Goal: Task Accomplishment & Management: Use online tool/utility

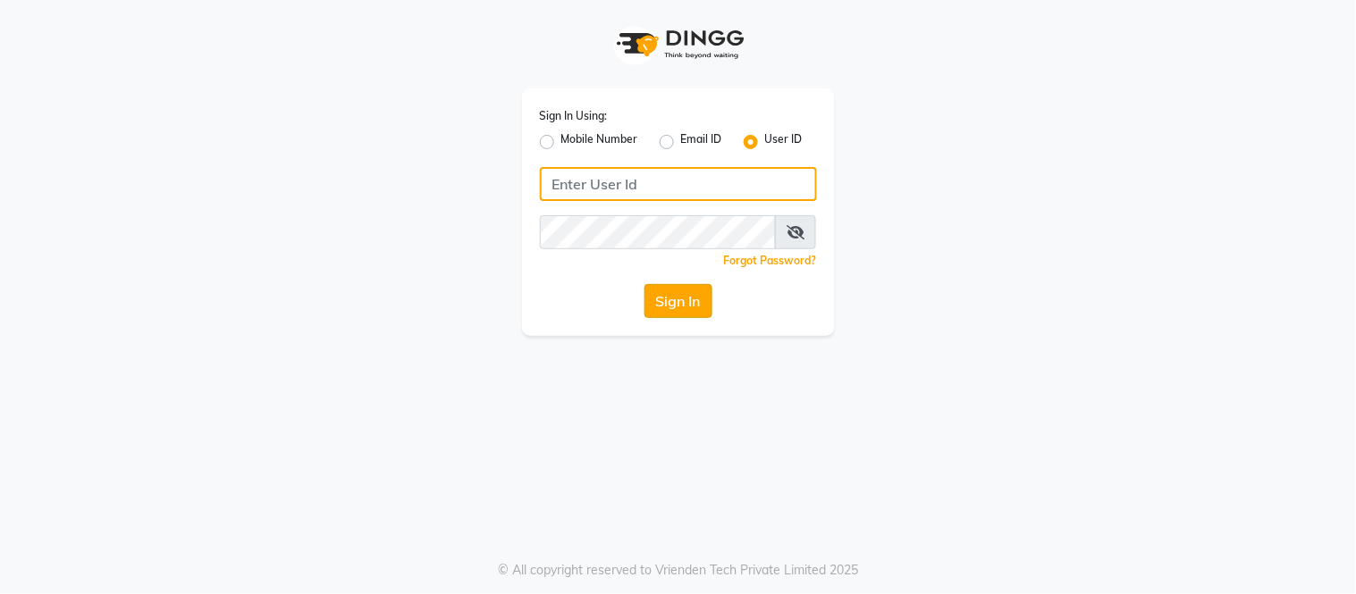
type input "samaaras@123"
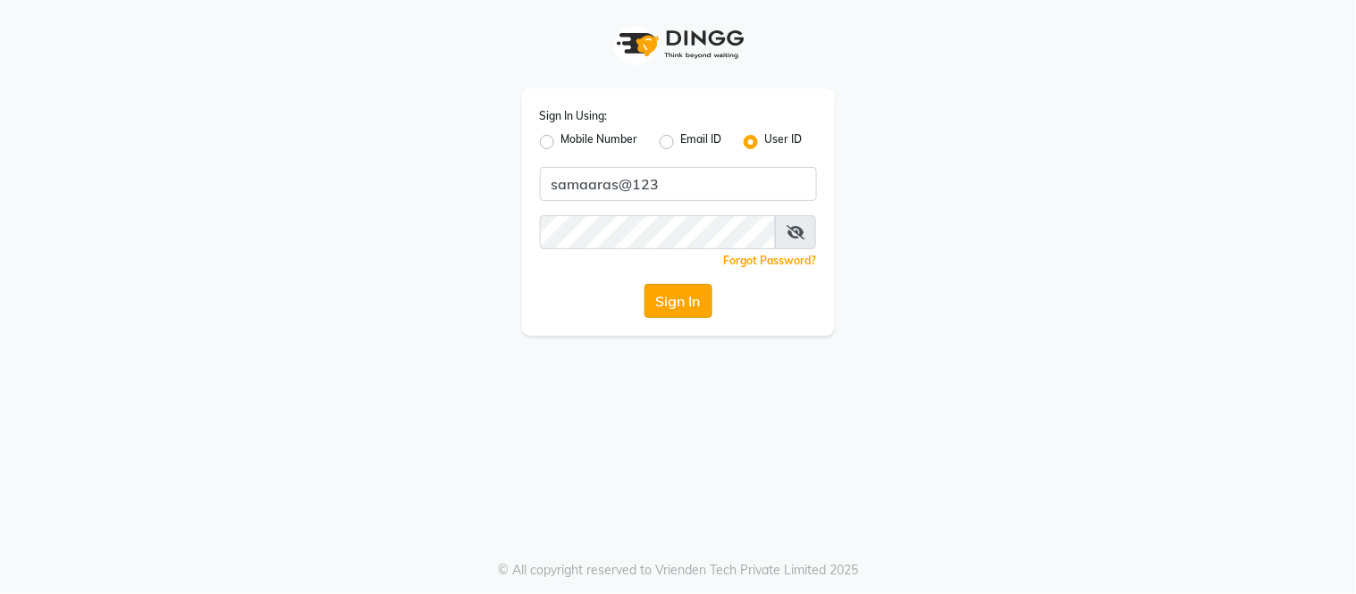
click at [692, 311] on button "Sign In" at bounding box center [679, 301] width 68 height 34
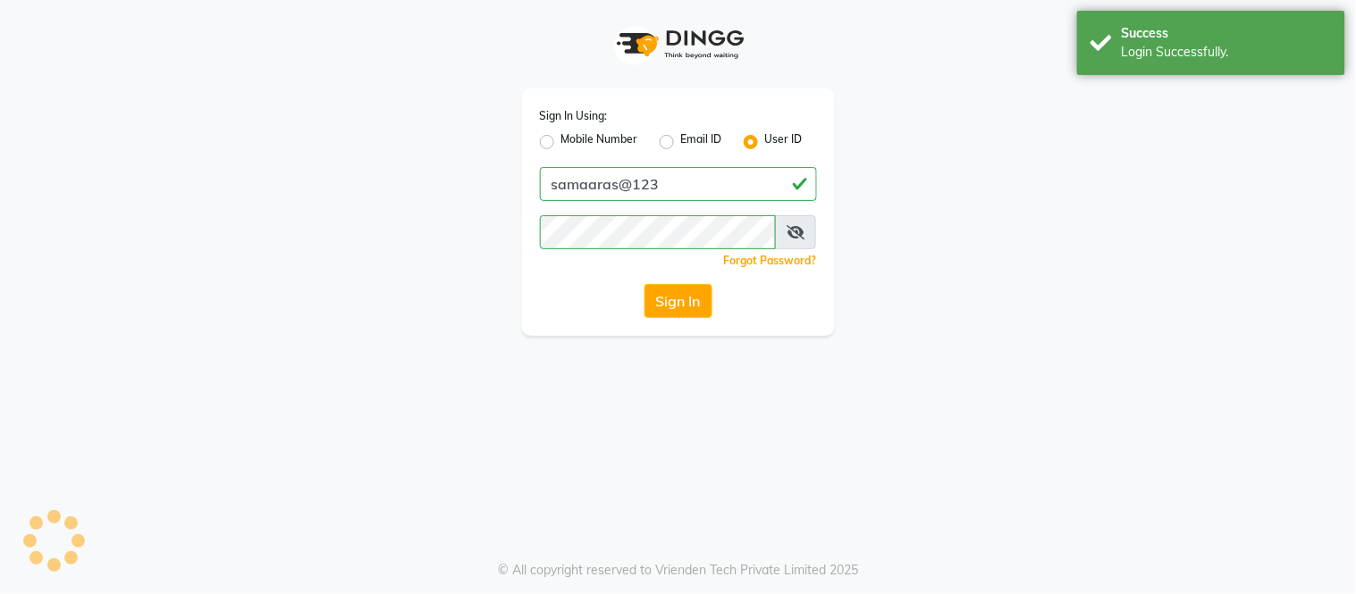
select select "4525"
select select "service"
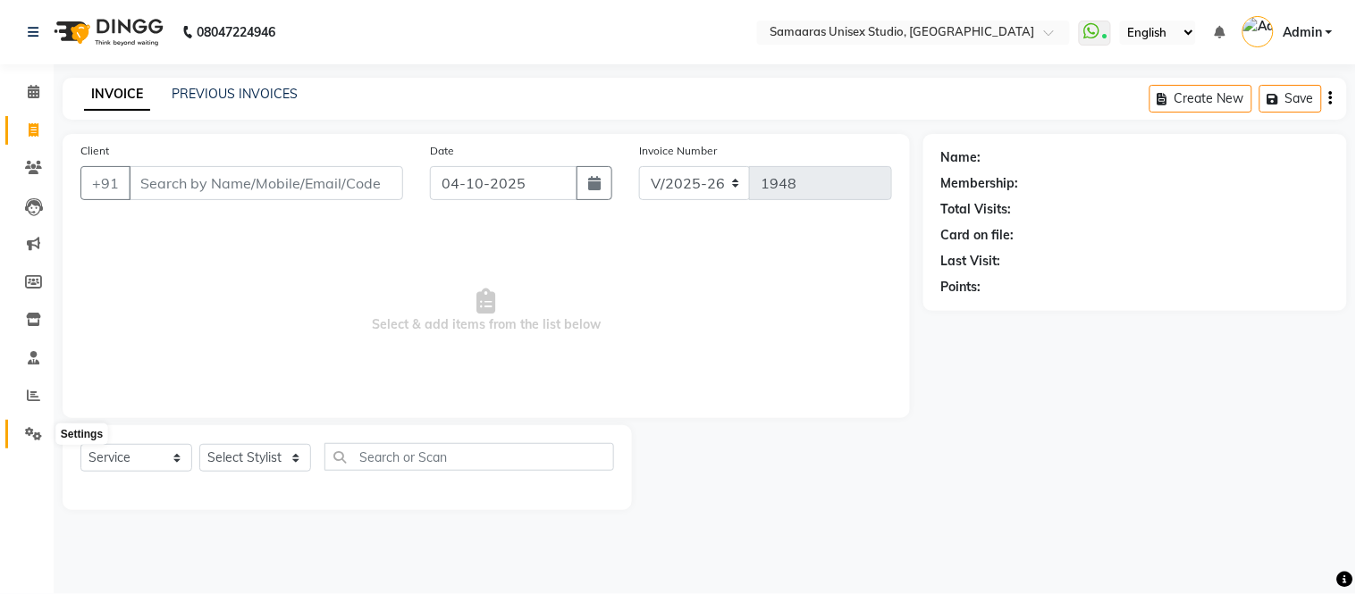
click at [31, 443] on span at bounding box center [33, 435] width 31 height 21
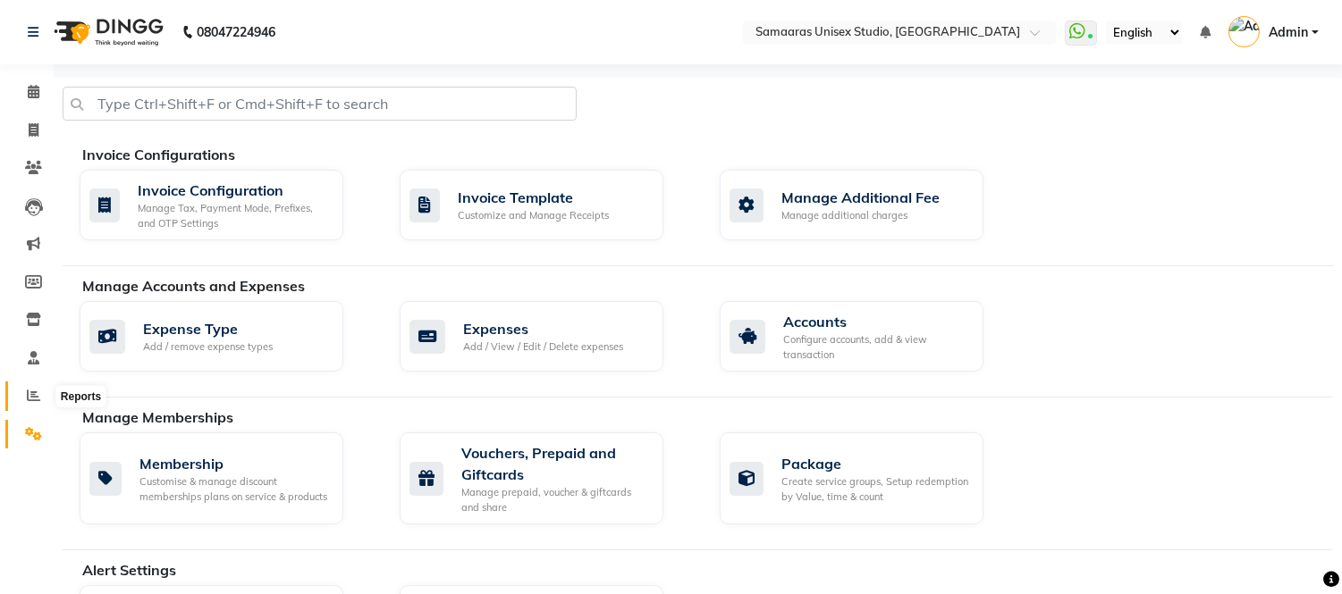
click at [34, 400] on icon at bounding box center [33, 395] width 13 height 13
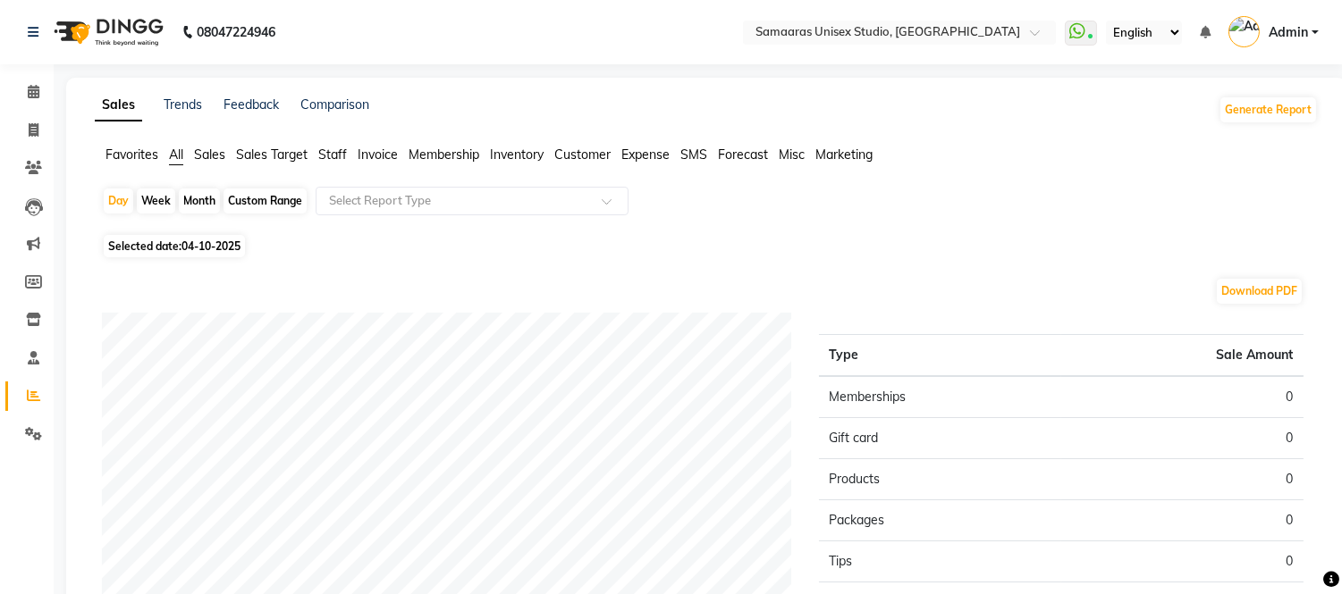
click at [218, 157] on span "Sales" at bounding box center [209, 155] width 31 height 16
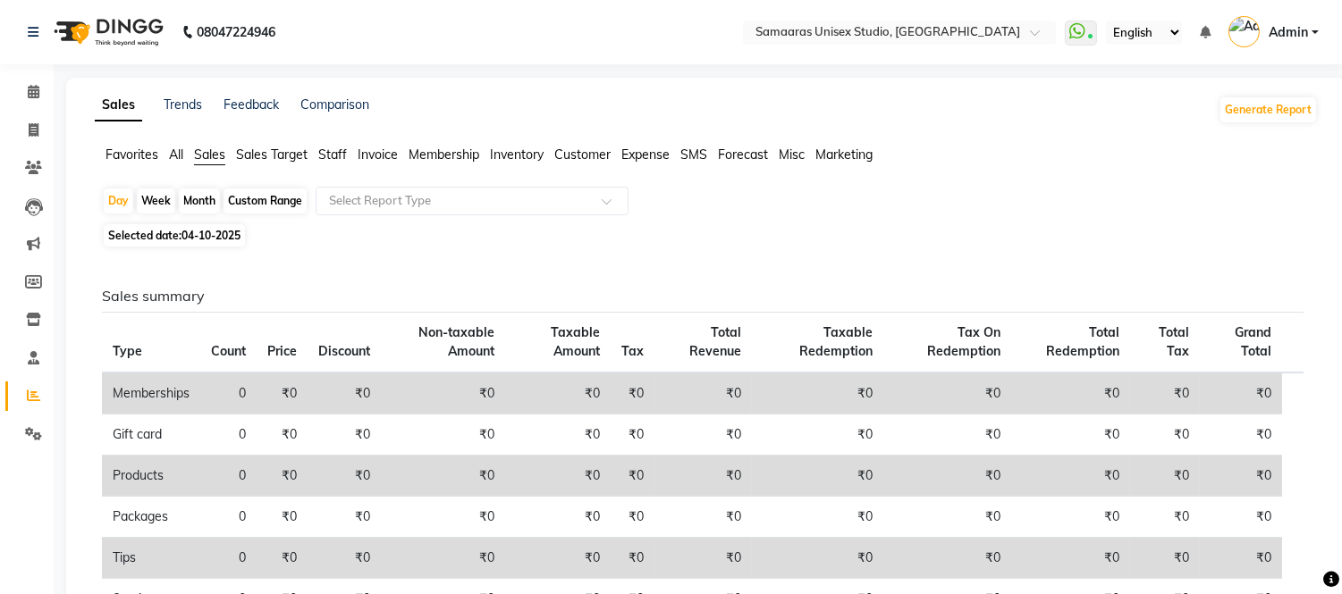
click at [269, 200] on div "Custom Range" at bounding box center [264, 201] width 83 height 25
select select "10"
select select "2025"
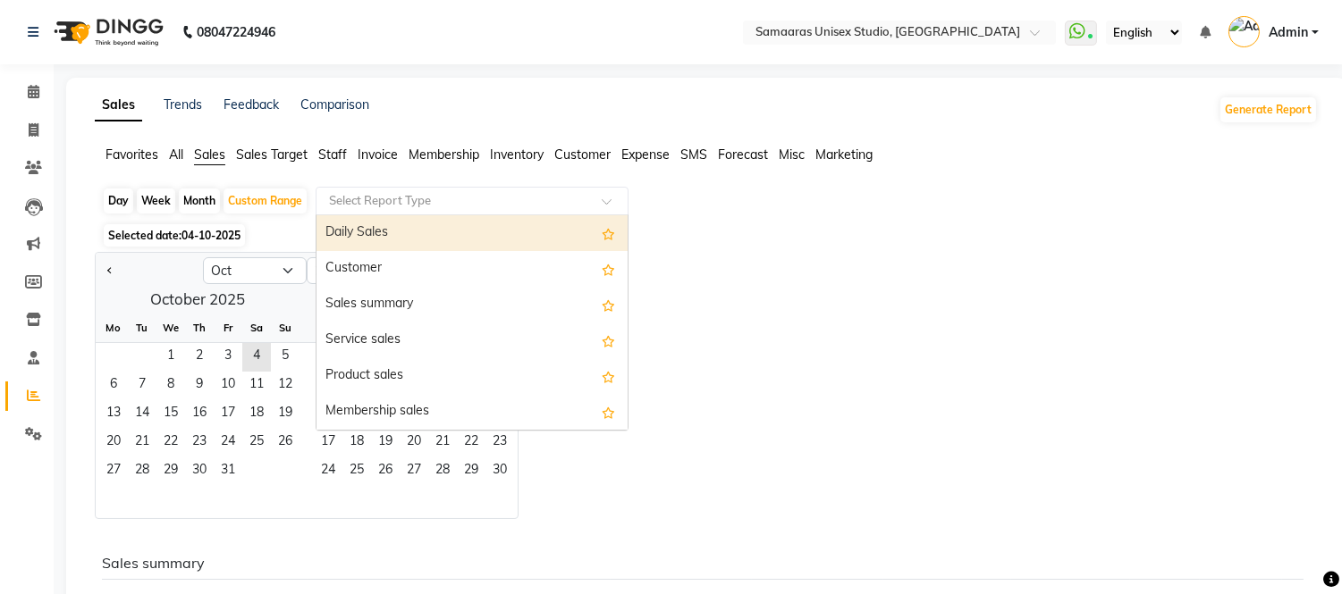
click at [352, 192] on input "text" at bounding box center [453, 201] width 257 height 18
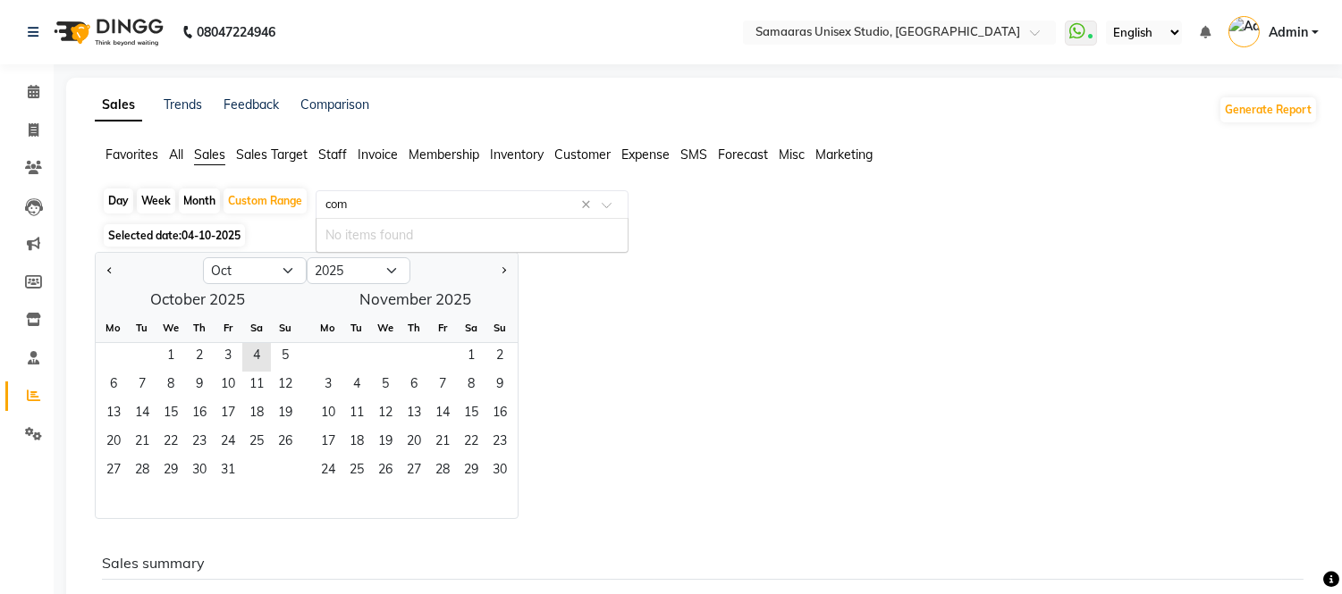
type input "co"
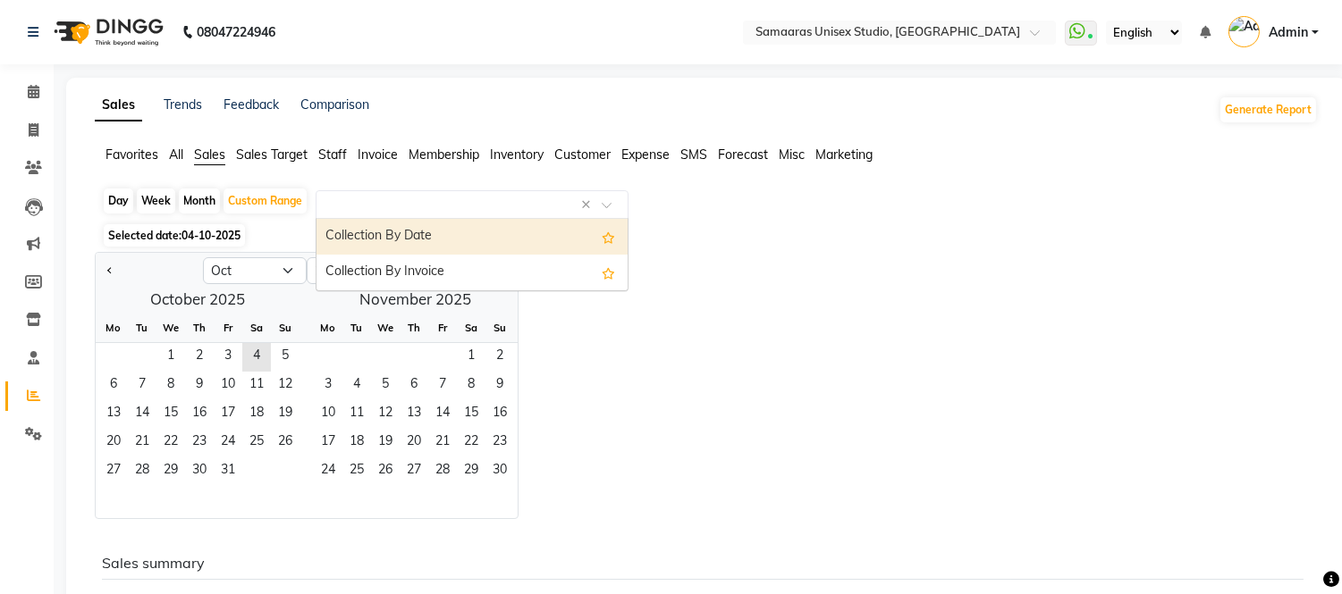
click at [329, 149] on span "Staff" at bounding box center [332, 155] width 29 height 16
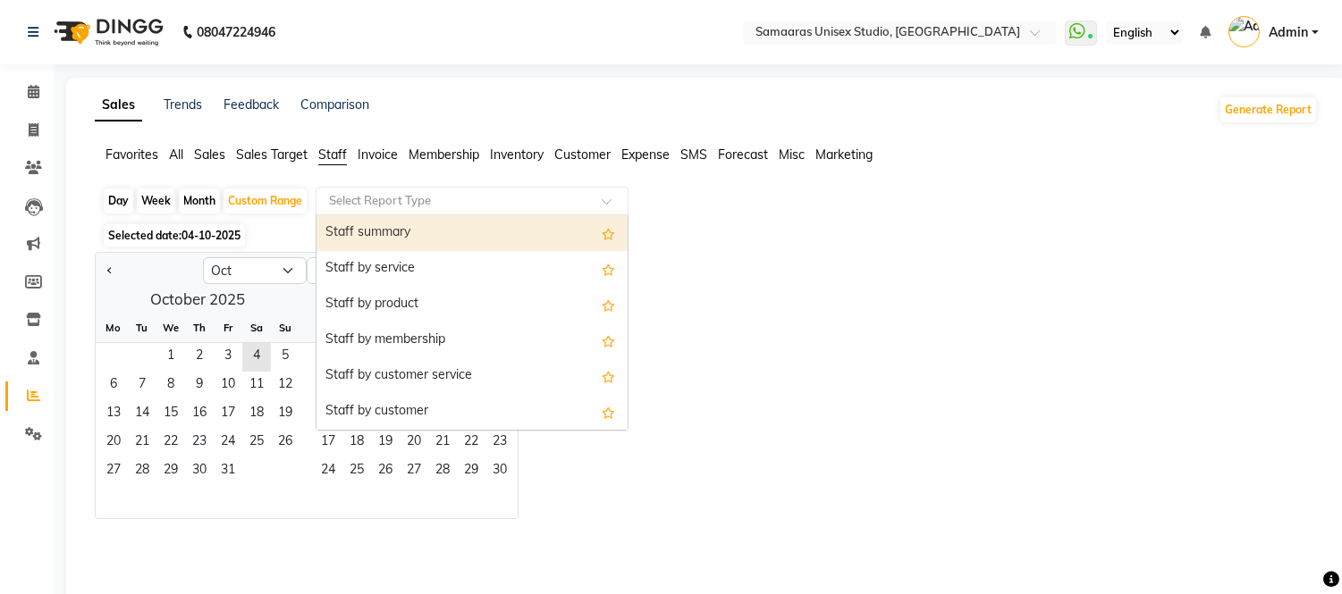
click at [367, 207] on input "text" at bounding box center [453, 201] width 257 height 18
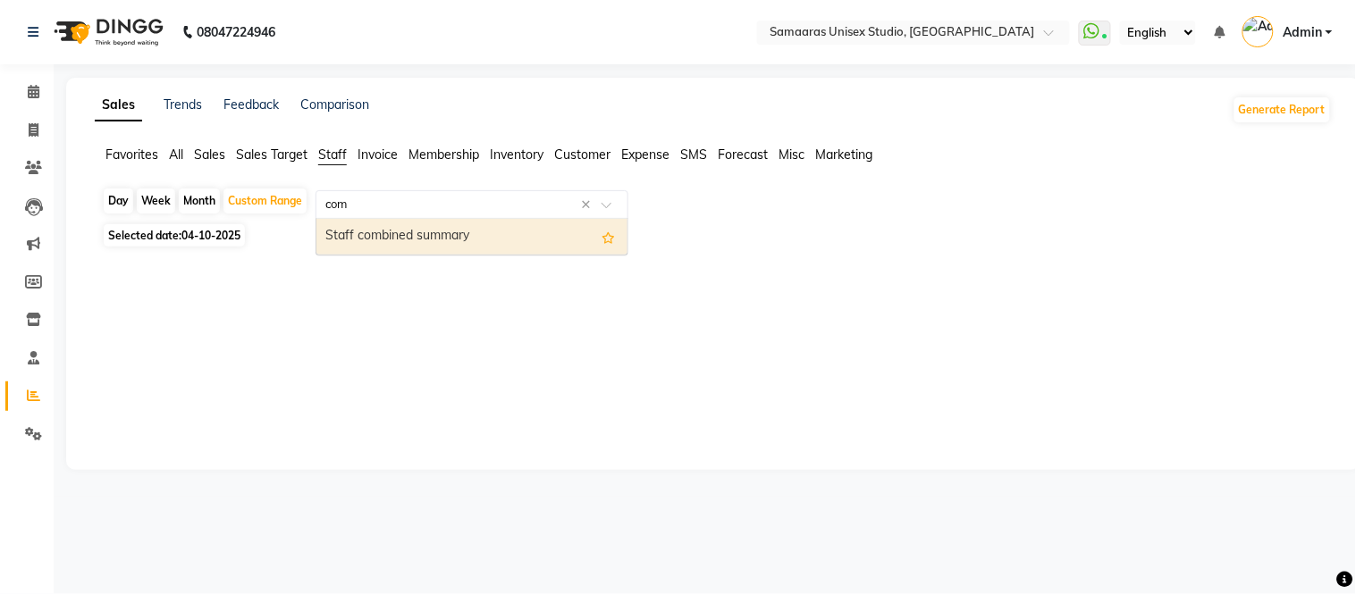
type input "comb"
click at [370, 221] on div "Staff combined summary" at bounding box center [471, 237] width 311 height 36
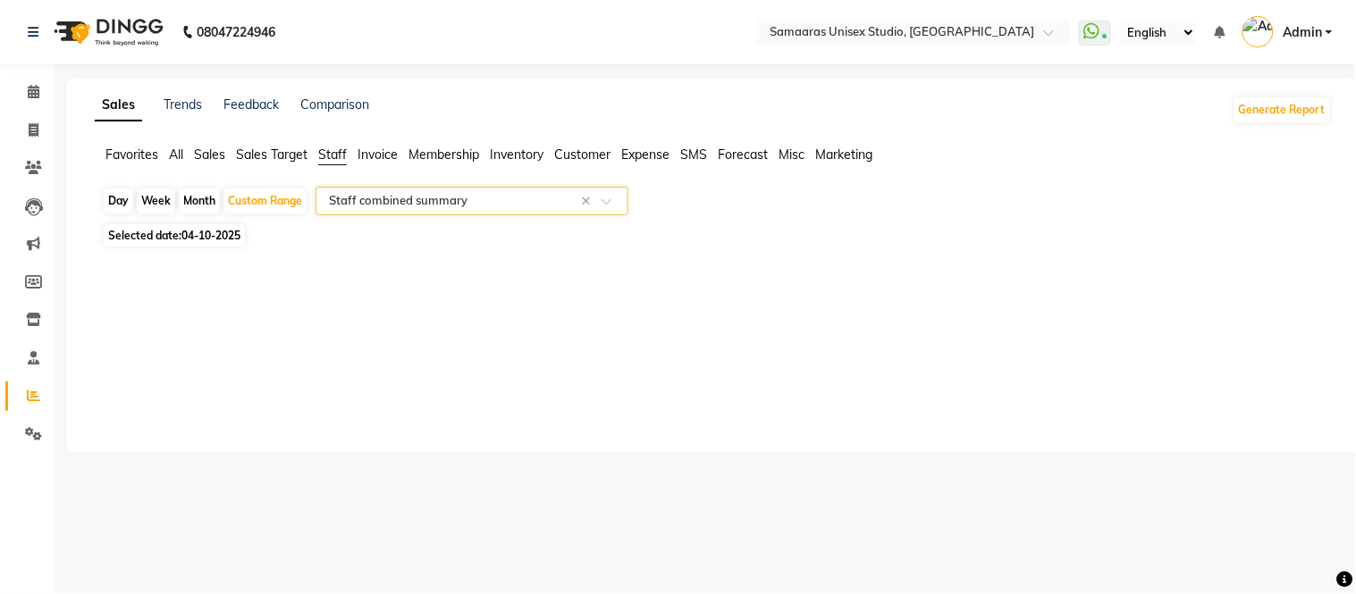
click at [218, 239] on span "04-10-2025" at bounding box center [210, 235] width 59 height 13
select select "10"
select select "2025"
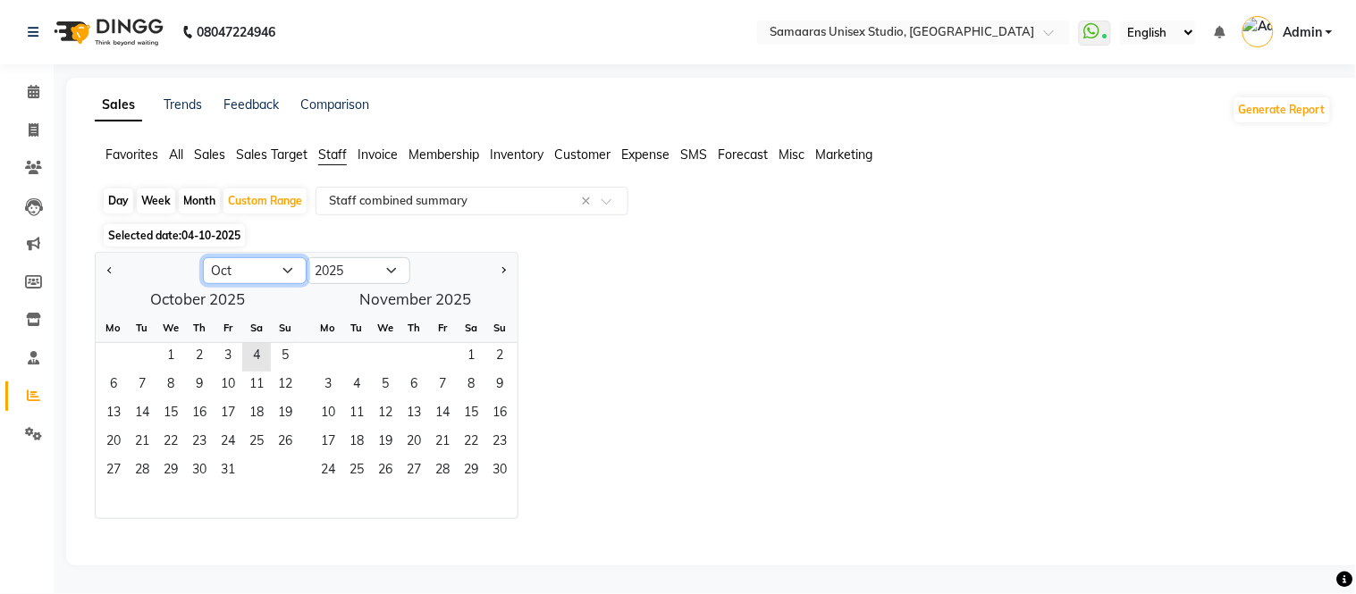
click at [245, 265] on select "Jan Feb Mar Apr May Jun [DATE] Aug Sep Oct Nov Dec" at bounding box center [255, 270] width 104 height 27
select select "9"
click at [203, 257] on select "Jan Feb Mar Apr May Jun [DATE] Aug Sep Oct Nov Dec" at bounding box center [255, 270] width 104 height 27
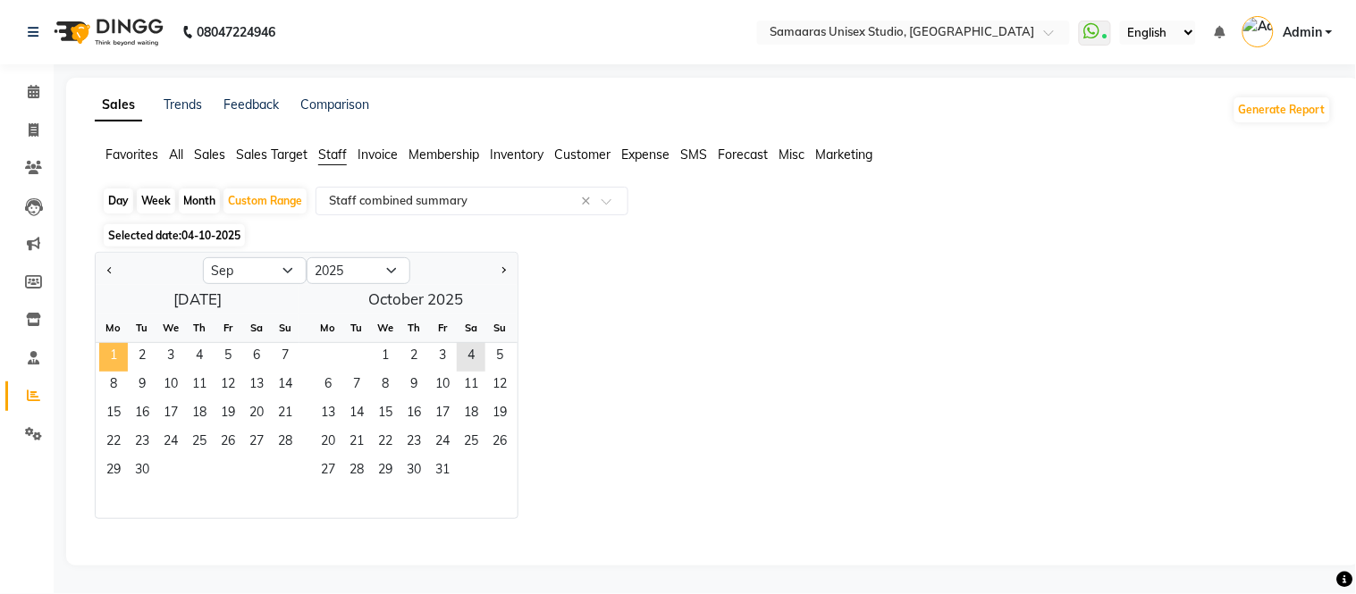
click at [121, 354] on span "1" at bounding box center [113, 357] width 29 height 29
click at [149, 476] on span "30" at bounding box center [142, 472] width 29 height 29
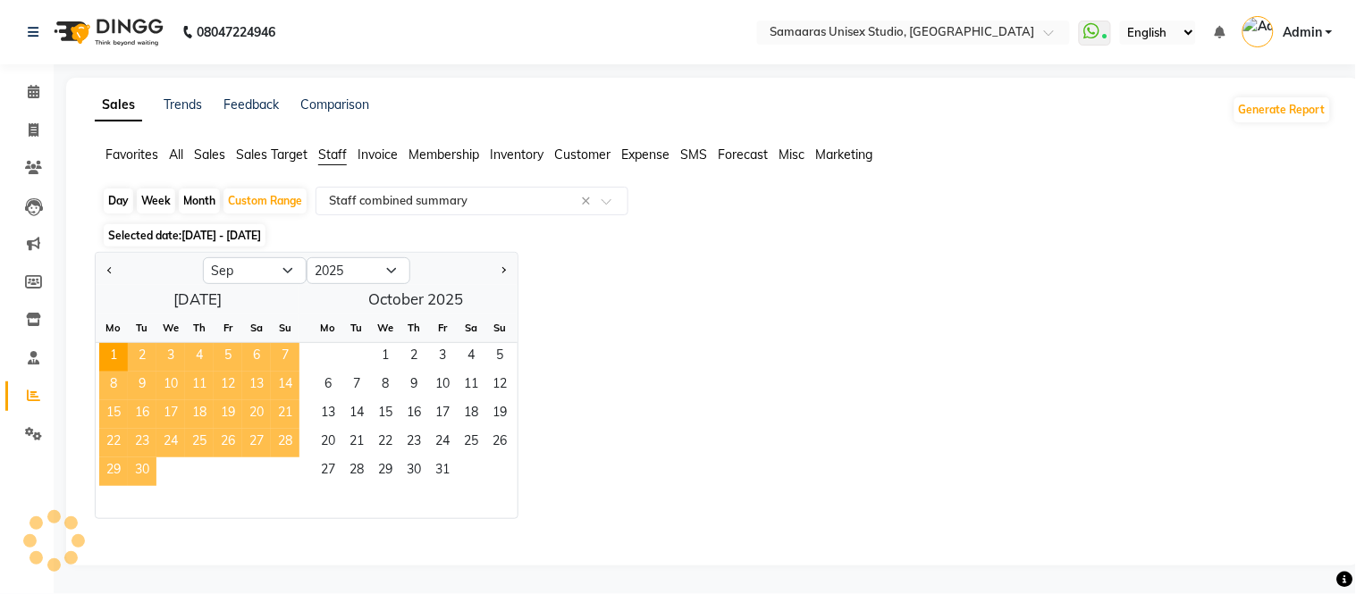
select select "full_report"
select select "csv"
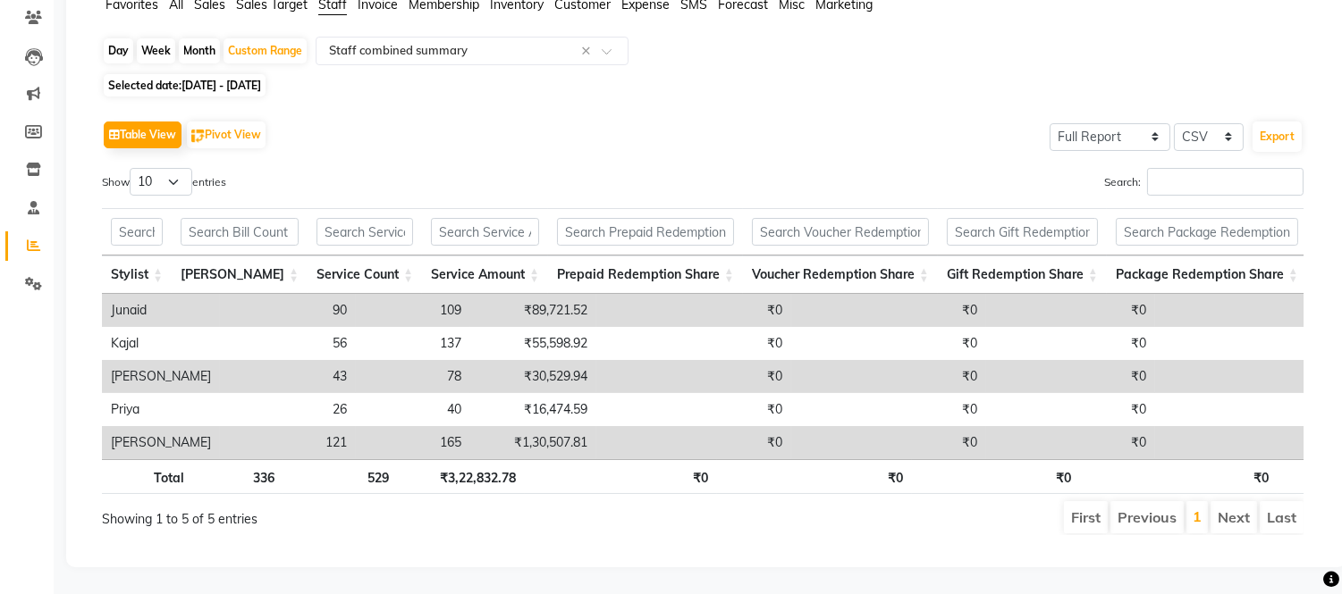
click at [549, 126] on div "Table View Pivot View Select Full Report Filtered Report Select CSV PDF Export …" at bounding box center [703, 325] width 1202 height 419
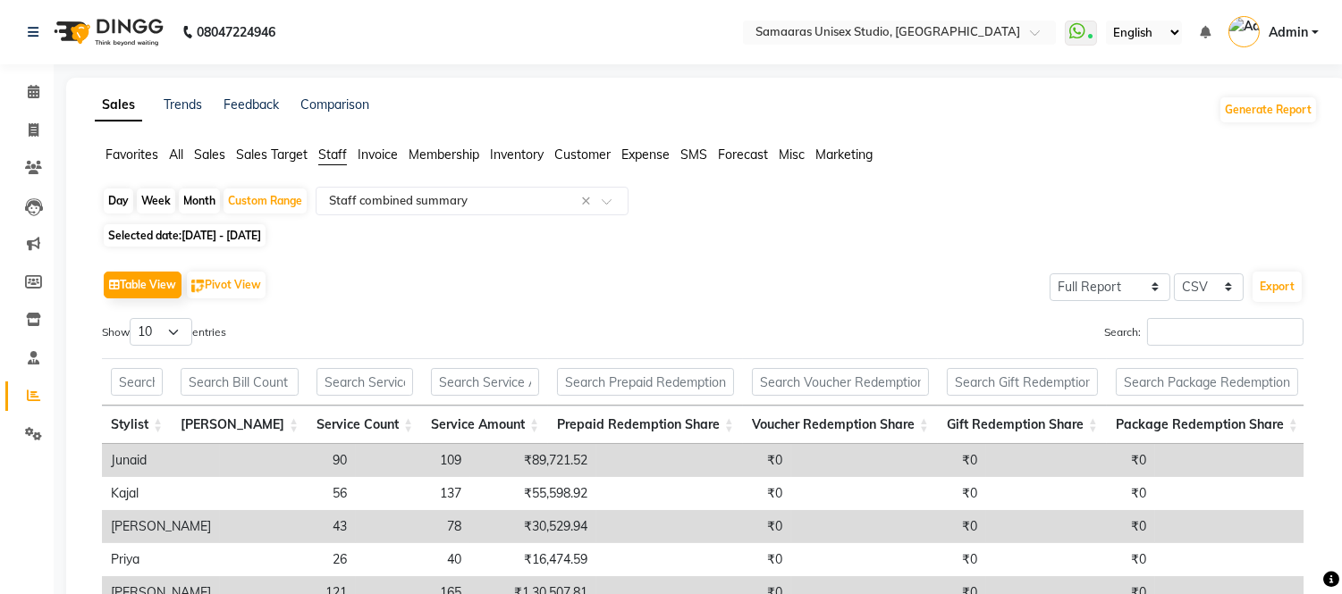
click at [143, 20] on img at bounding box center [107, 32] width 122 height 50
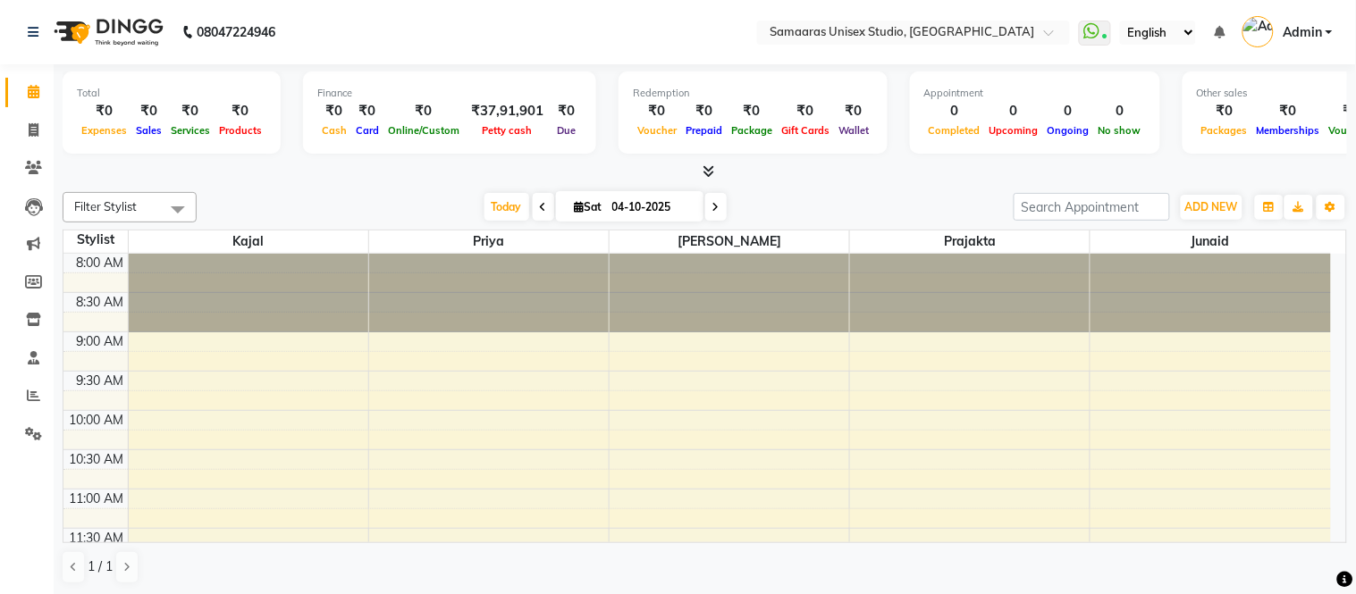
click at [646, 23] on nav "08047224946 Select Location × [GEOGRAPHIC_DATA], [GEOGRAPHIC_DATA] WhatsApp Sta…" at bounding box center [678, 32] width 1356 height 64
click at [37, 161] on icon at bounding box center [33, 167] width 17 height 13
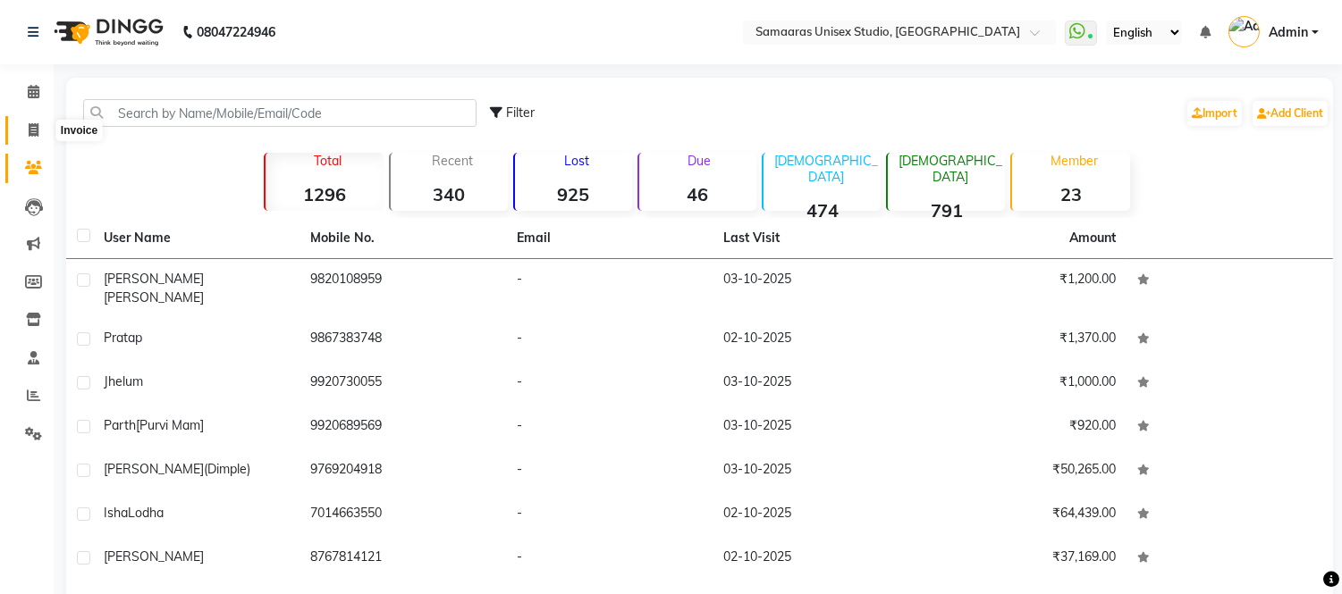
click at [29, 129] on icon at bounding box center [34, 129] width 10 height 13
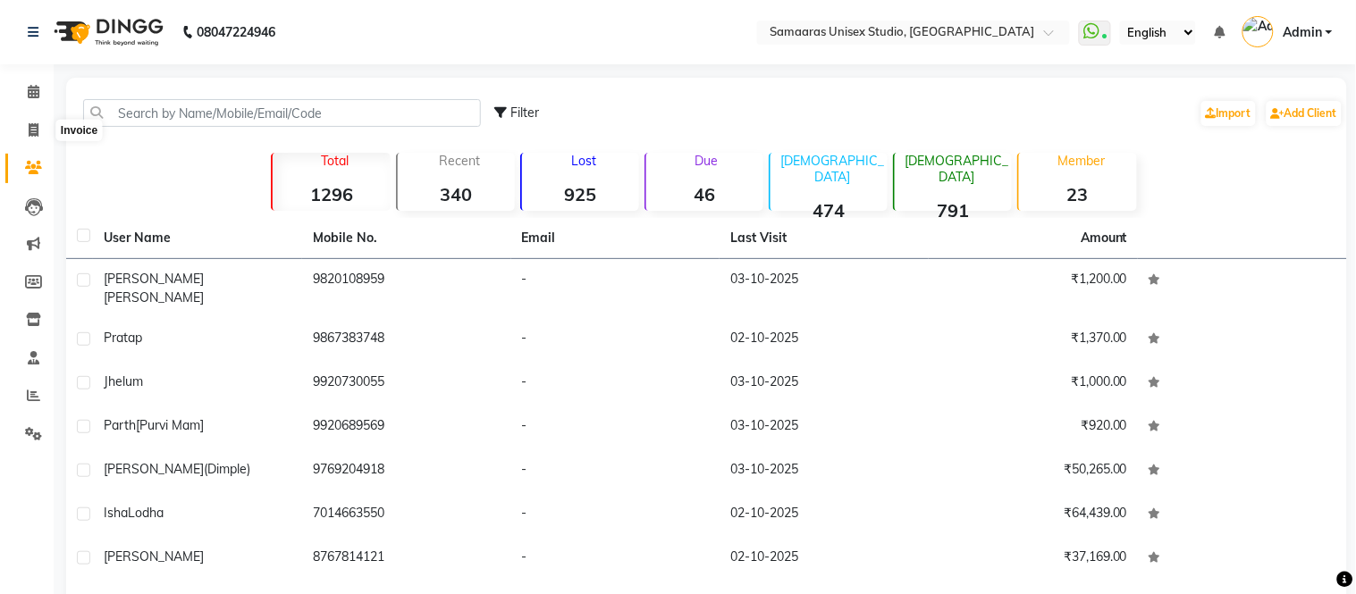
select select "4525"
select select "service"
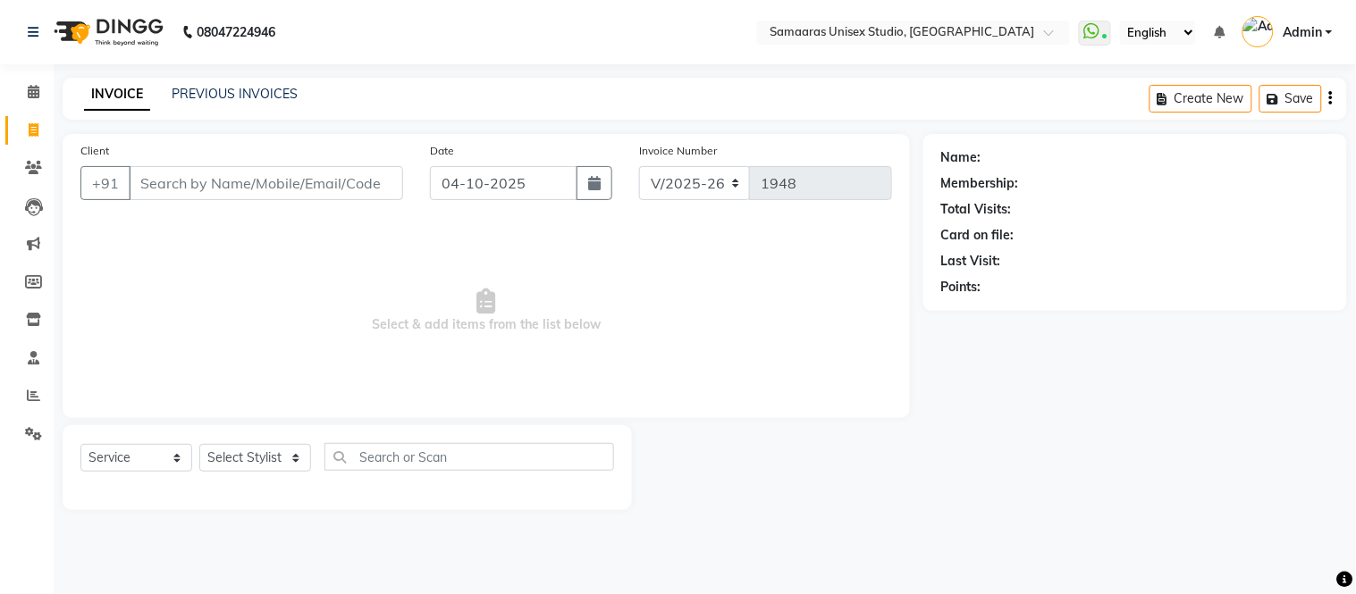
click at [166, 174] on input "Client" at bounding box center [266, 183] width 274 height 34
click at [179, 177] on input "Client" at bounding box center [266, 183] width 274 height 34
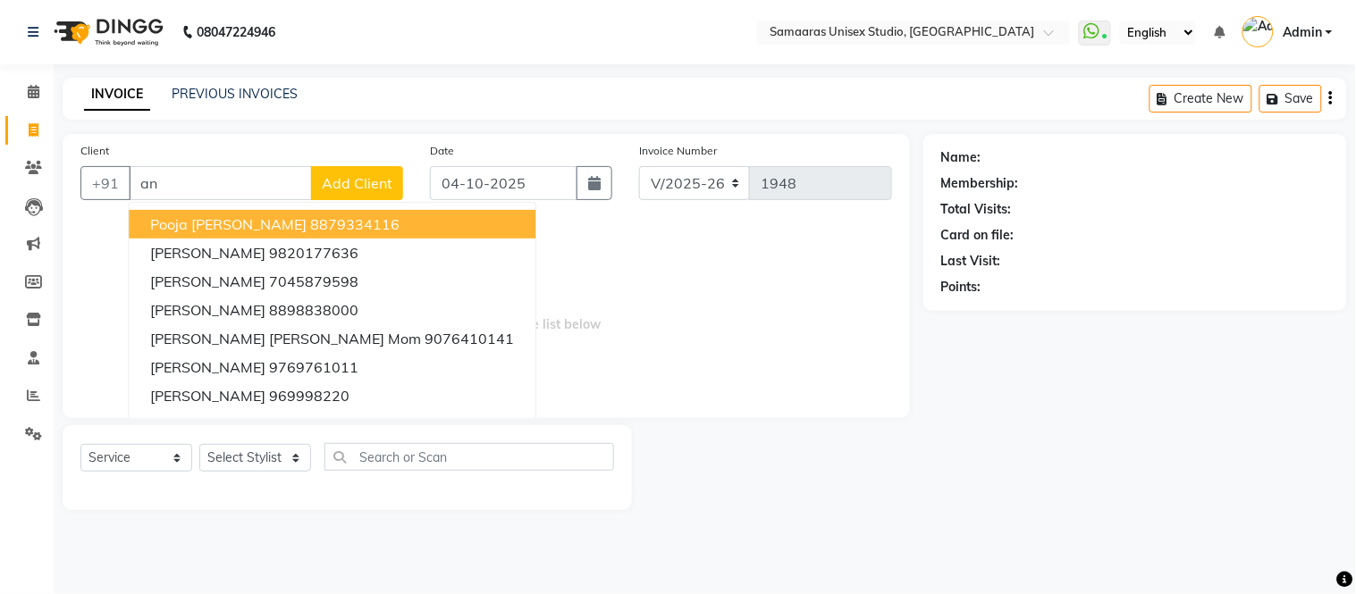
type input "a"
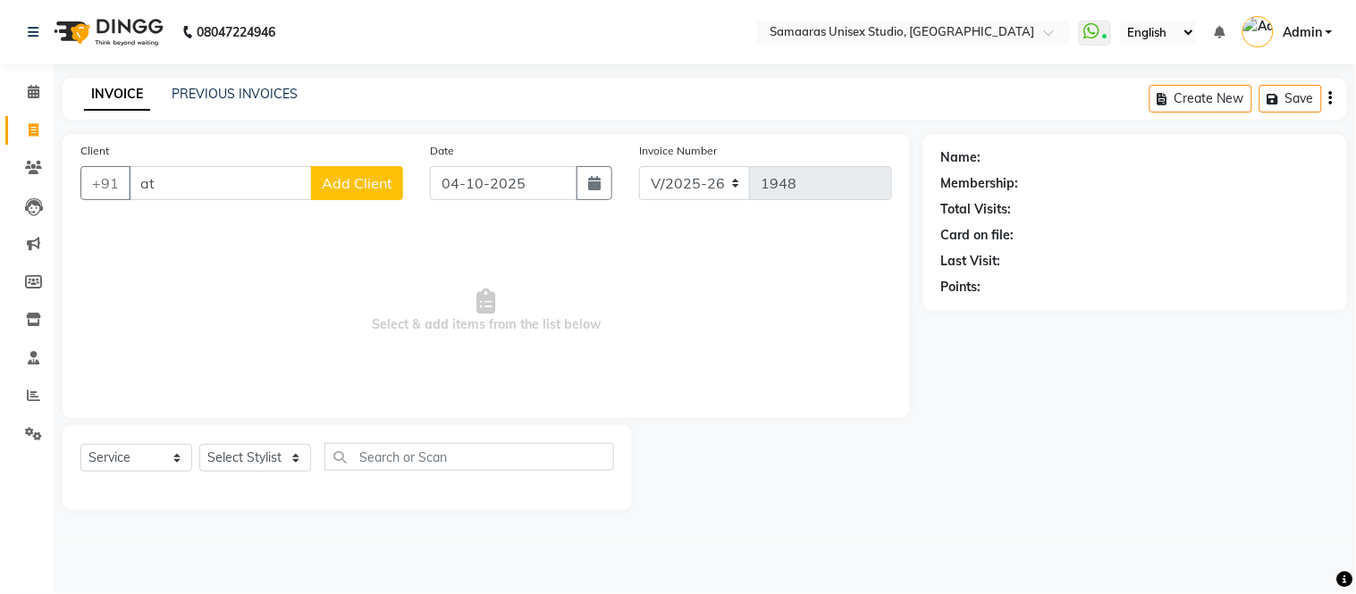
type input "a"
